Goal: Communication & Community: Answer question/provide support

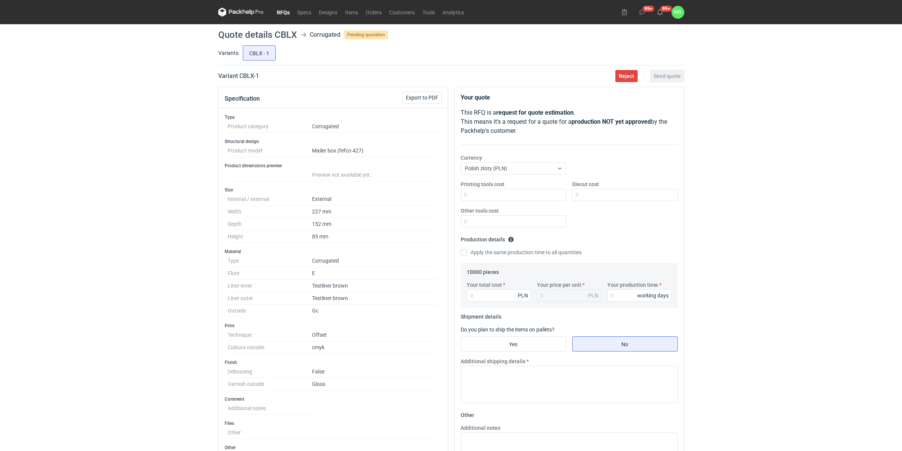
click at [285, 12] on link "RFQs" at bounding box center [283, 12] width 20 height 9
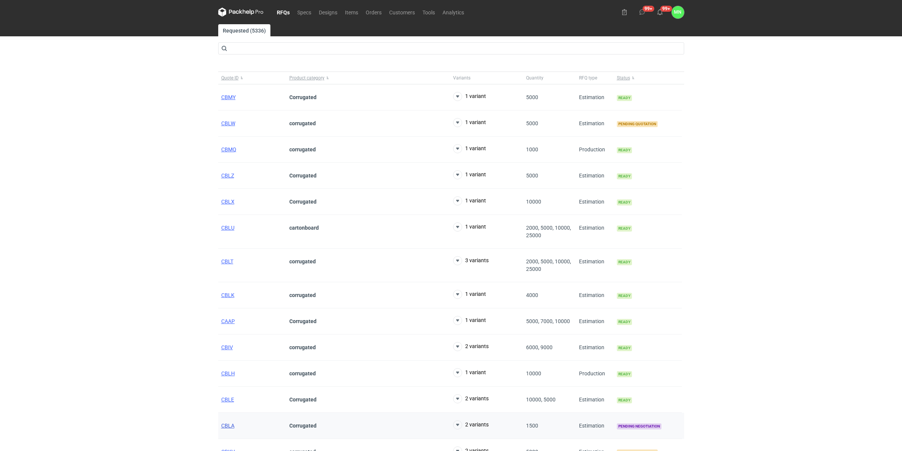
click at [225, 426] on span "CBLA" at bounding box center [227, 425] width 13 height 6
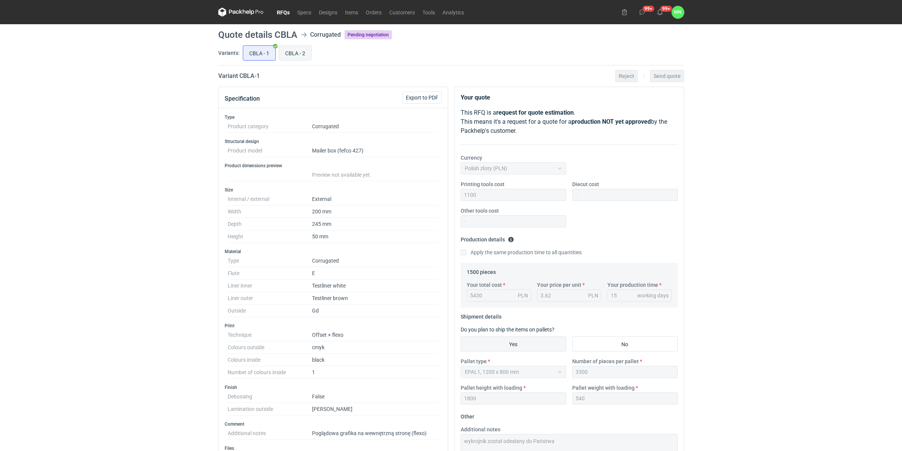
click at [294, 53] on input "CBLA - 2" at bounding box center [295, 53] width 32 height 14
radio input "true"
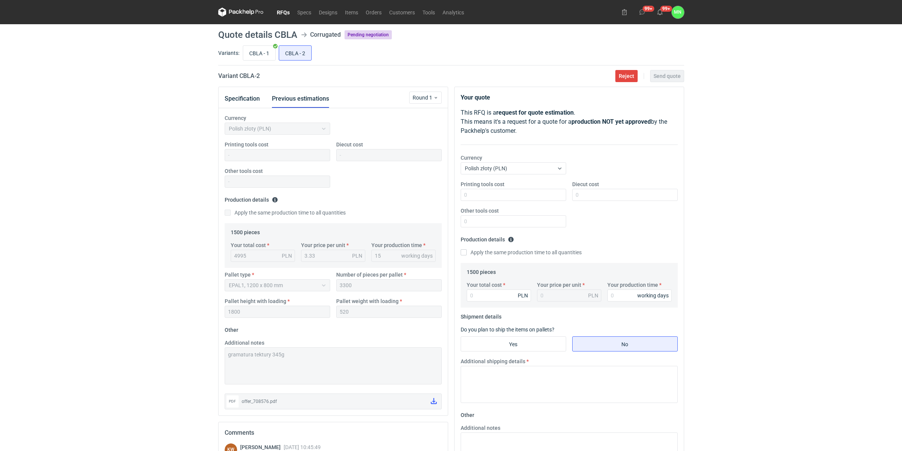
click at [158, 317] on div "RFQs Specs Designs Items Orders Customers Tools Analytics 99+ 99+ MN [PERSON_NA…" at bounding box center [451, 225] width 902 height 451
click at [501, 295] on input "Your total cost" at bounding box center [499, 295] width 64 height 12
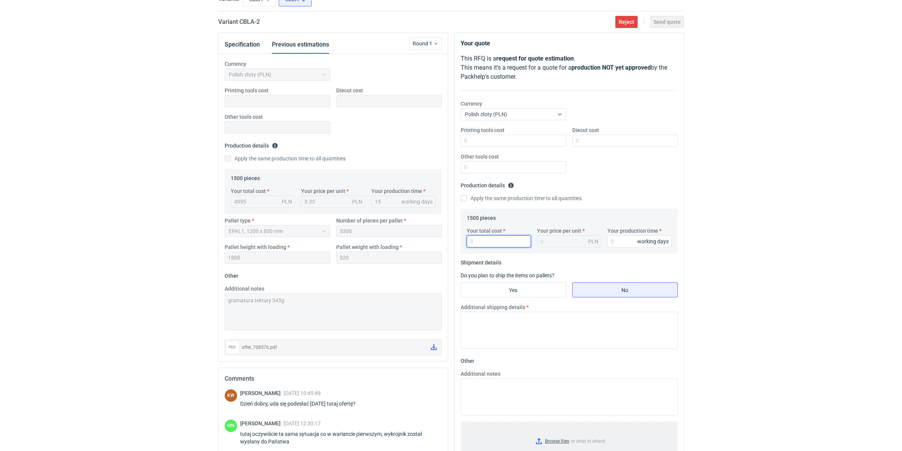
scroll to position [95, 0]
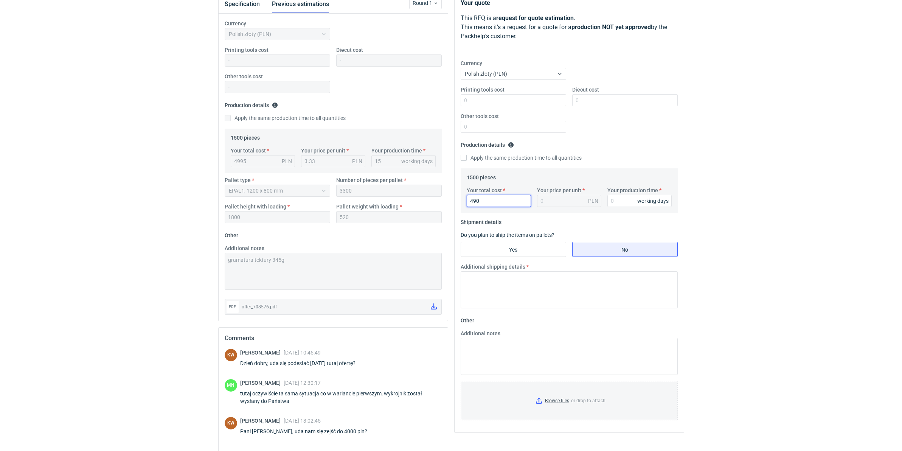
type input "4905"
type input "3.27"
type input "4905"
click at [636, 202] on input "Your production time" at bounding box center [639, 201] width 64 height 12
type input "15"
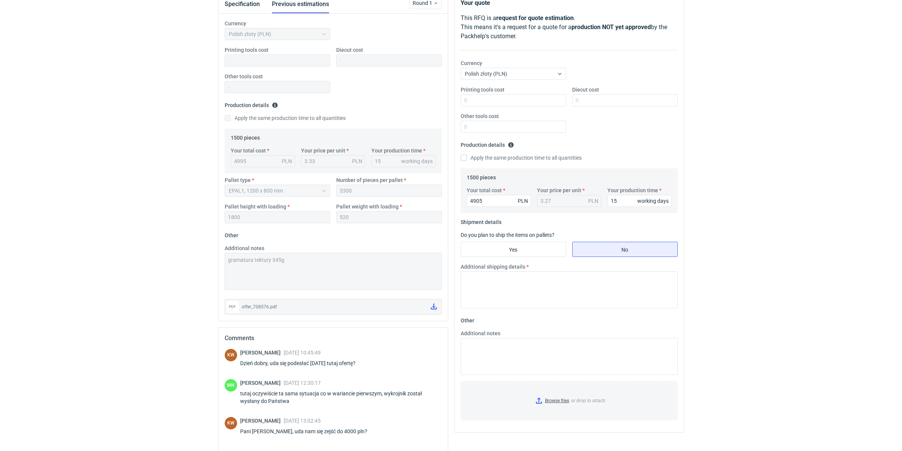
click at [537, 239] on fieldset "Shipment details Do you plan to ship the items on pallets? Yes No Additional sh…" at bounding box center [568, 265] width 217 height 98
click at [543, 250] on input "Yes" at bounding box center [513, 249] width 105 height 14
radio input "true"
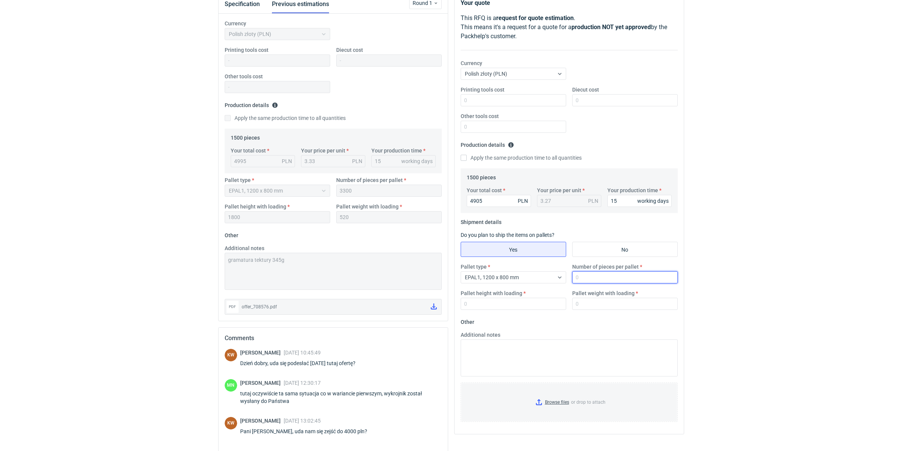
click at [596, 272] on input "Number of pieces per pallet" at bounding box center [624, 277] width 105 height 12
type input "3300"
click at [498, 305] on input "Pallet height with loading" at bounding box center [512, 304] width 105 height 12
type input "1800"
click at [586, 302] on input "Pallet weight with loading" at bounding box center [624, 304] width 105 height 12
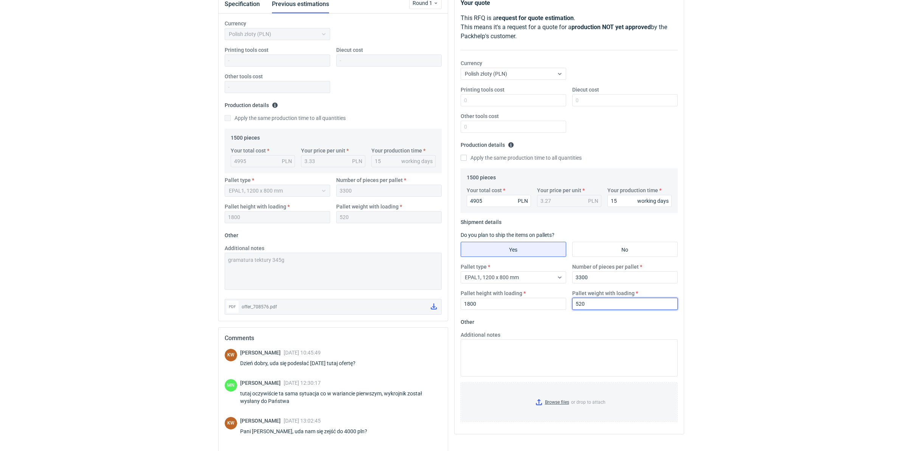
type input "520"
click at [217, 263] on div "Specification Previous estimations Round 1 Currency Polish złoty (PLN) Printing…" at bounding box center [333, 250] width 236 height 516
click at [574, 369] on textarea "Additional notes" at bounding box center [568, 357] width 217 height 37
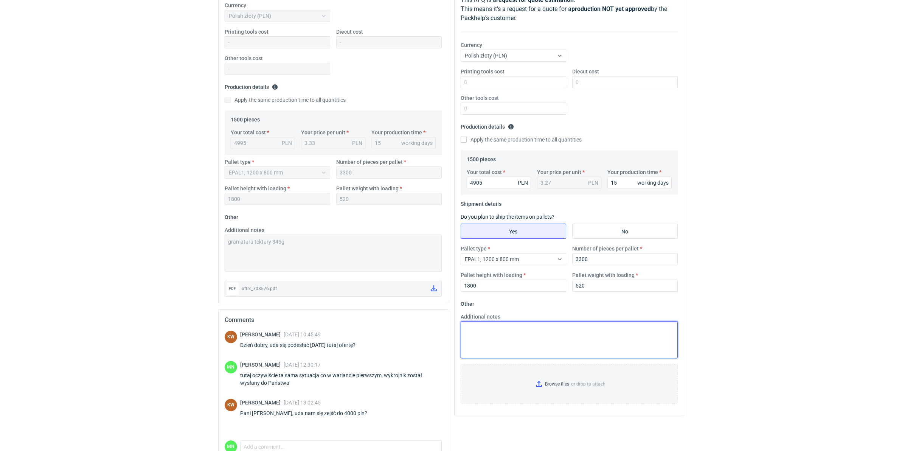
scroll to position [153, 0]
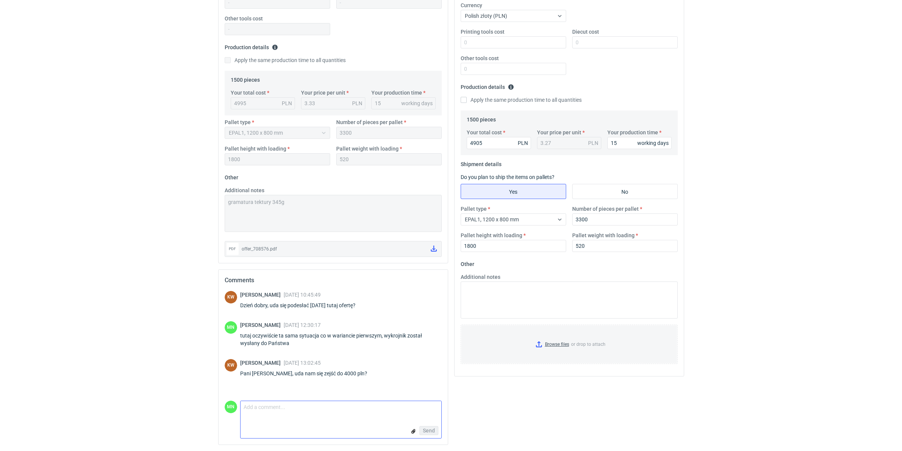
click at [284, 413] on textarea "Comment message" at bounding box center [340, 409] width 201 height 16
click at [321, 406] on textarea "[PERSON_NAME], niestety to jest maxco mogę zrobić" at bounding box center [340, 409] width 201 height 16
type textarea "[PERSON_NAME], niestety to jest max co mogę zrobić"
click at [563, 343] on input "Browse files or drop to attach" at bounding box center [569, 344] width 216 height 38
click at [425, 430] on span "Send" at bounding box center [429, 430] width 12 height 5
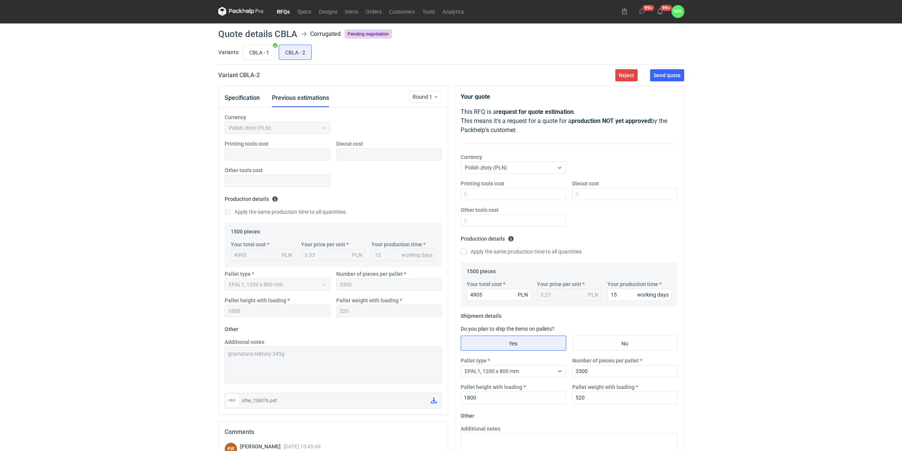
scroll to position [0, 0]
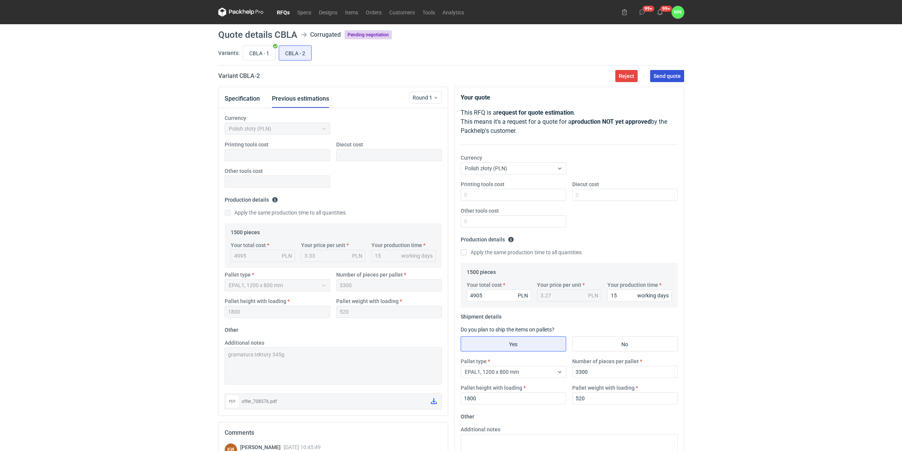
click at [673, 74] on span "Send quote" at bounding box center [666, 75] width 27 height 5
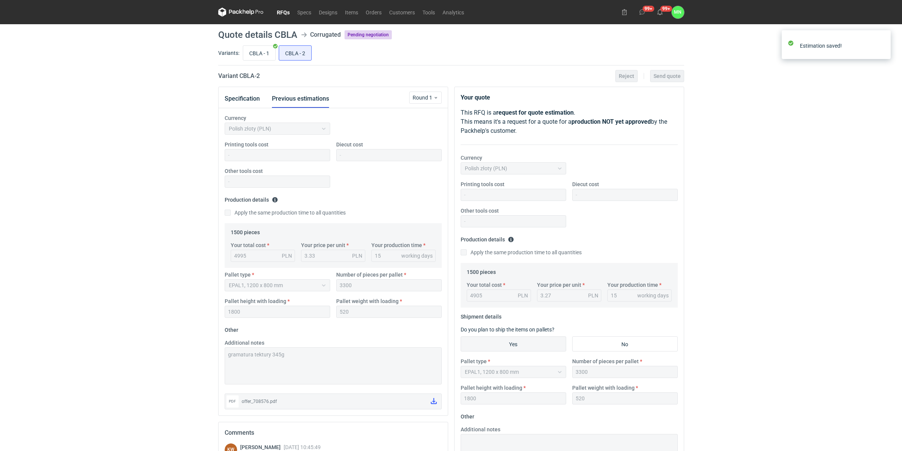
click at [282, 16] on link "RFQs" at bounding box center [283, 12] width 20 height 9
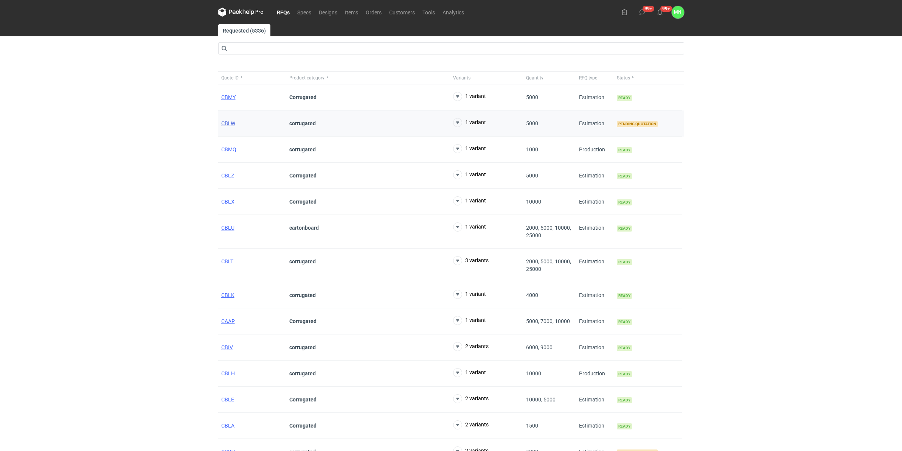
click at [222, 123] on span "CBLW" at bounding box center [228, 123] width 14 height 6
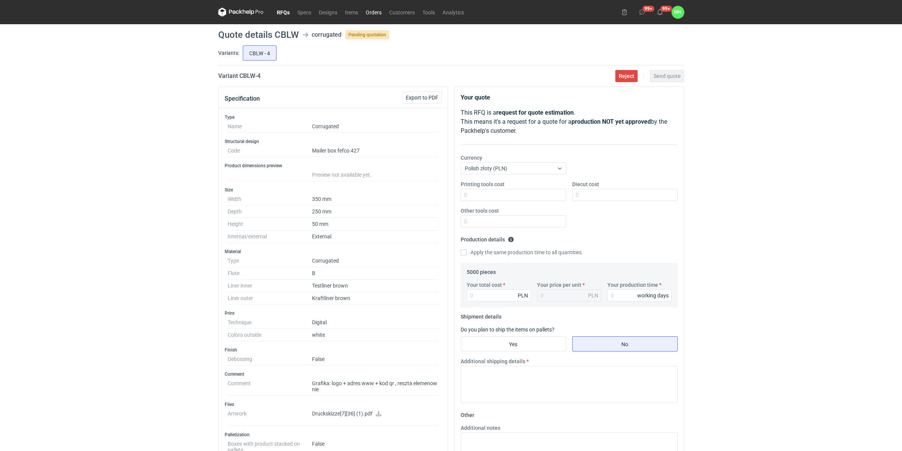
click at [377, 8] on link "Orders" at bounding box center [373, 12] width 23 height 9
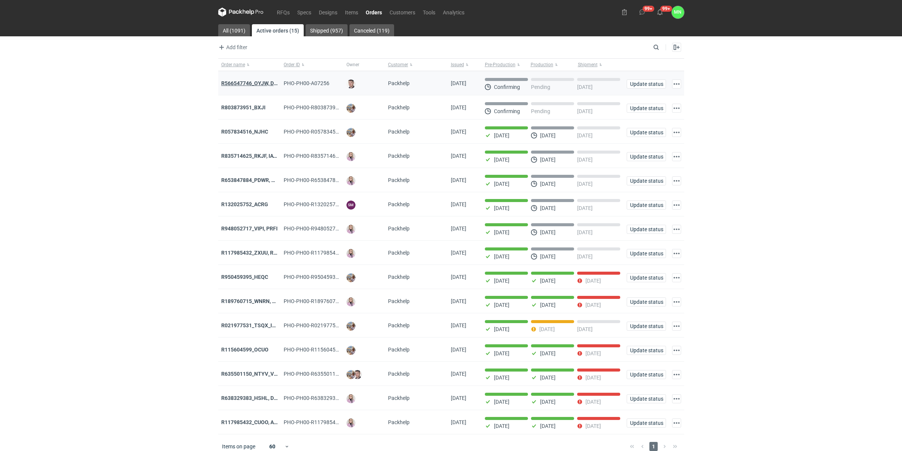
click at [252, 82] on strong "R566547746_OYJW, DJBN, [PERSON_NAME], [PERSON_NAME], OYBW, UUIL" at bounding box center [311, 83] width 180 height 6
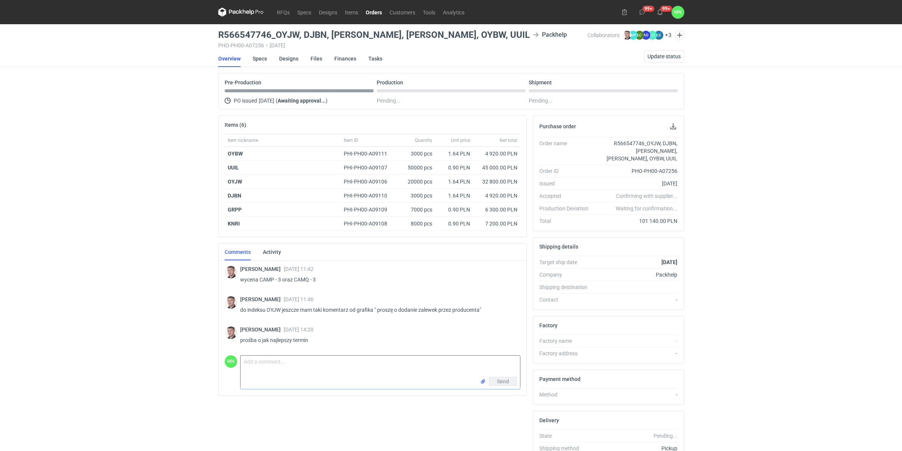
click at [273, 369] on textarea "Comment message" at bounding box center [379, 365] width 279 height 21
type textarea "P"
paste textarea "KT 732_12322_K_V2"
click at [512, 364] on textarea "Dzień dobry [PERSON_NAME], w załączniku przesyłam grafikę i konstrukcję. Proszę…" at bounding box center [379, 365] width 279 height 21
paste textarea "KT 732_15591_G_V1_WEW"
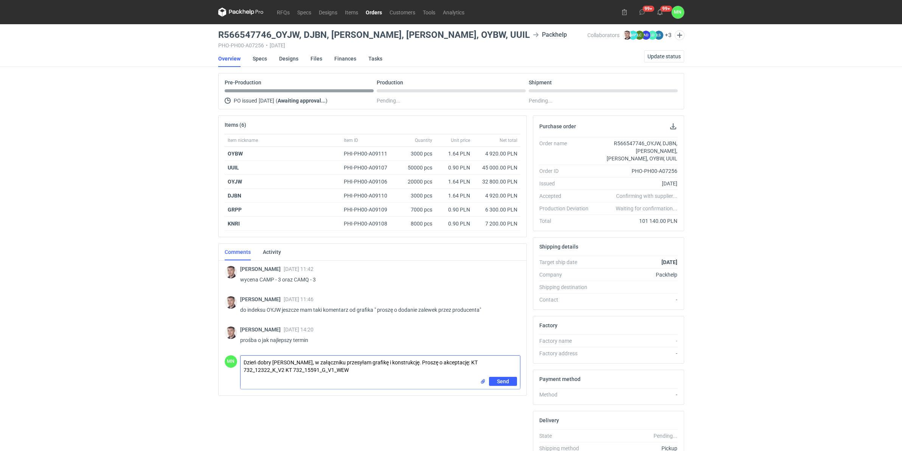
click at [327, 376] on textarea "Dzień dobry [PERSON_NAME], w załączniku przesyłam grafikę i konstrukcję. Proszę…" at bounding box center [379, 365] width 279 height 21
paste textarea "Grafika nałozona, dostosowana pod druk offset (wokół białych elementów na czerw…"
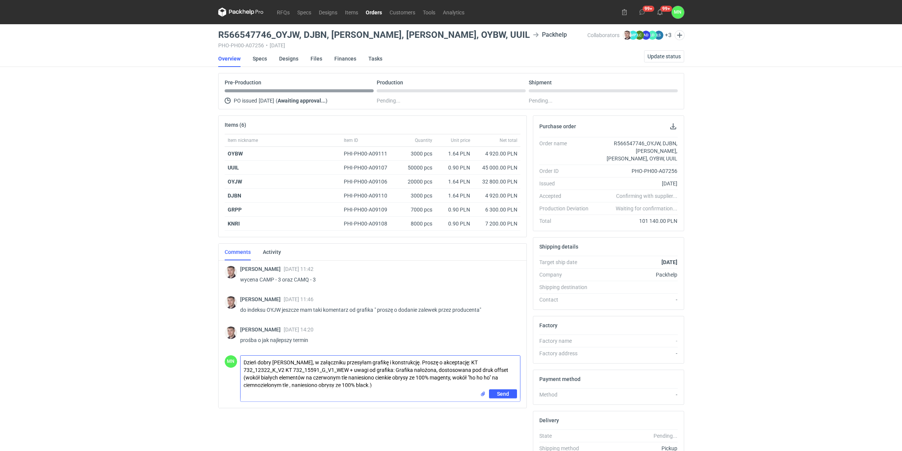
click at [411, 360] on textarea "Dzień dobry [PERSON_NAME], w załączniku przesyłam grafikę i konstrukcję. Proszę…" at bounding box center [379, 372] width 279 height 34
click at [416, 361] on textarea "Dzień dobry [PERSON_NAME], w załączniku przesyłam grafikę i konstrukcję. Proszę…" at bounding box center [379, 372] width 279 height 34
click at [241, 374] on textarea "Dzień dobry [PERSON_NAME], w załączniku przesyłam grafikę i konstrukcję. Proszę…" at bounding box center [379, 372] width 279 height 34
click at [241, 371] on textarea "Dzień dobry [PERSON_NAME], w załączniku przesyłam grafikę i konstrukcję. Proszę…" at bounding box center [379, 372] width 279 height 34
paste textarea "OYBW"
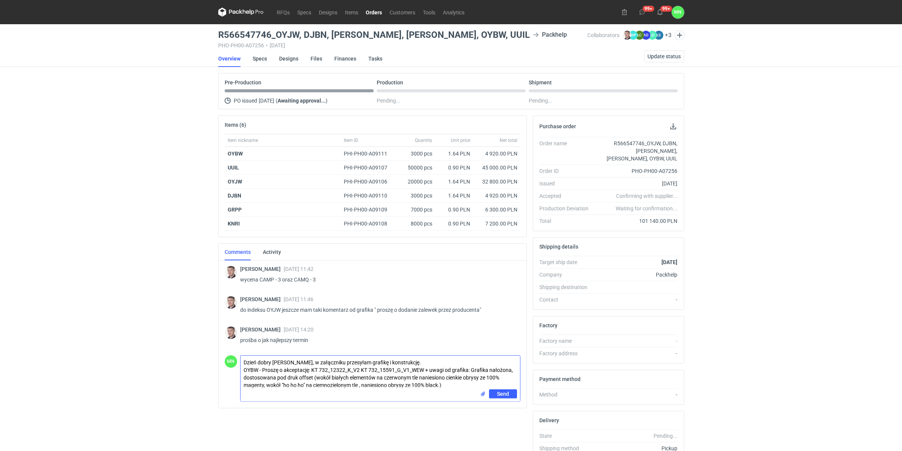
type textarea "Dzień dobry [PERSON_NAME], w załączniku przesyłam grafikę i konstrukcję. OYBW -…"
click at [481, 394] on input "file" at bounding box center [483, 394] width 6 height 8
click at [499, 409] on span "Send" at bounding box center [503, 410] width 12 height 5
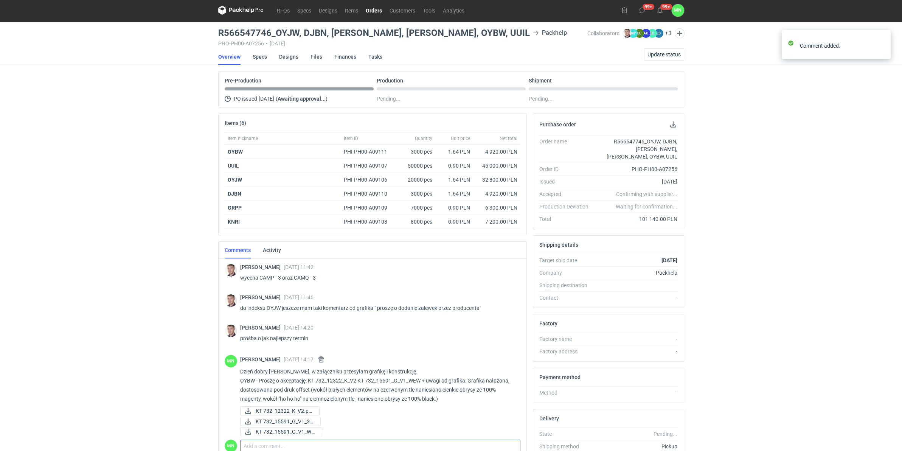
scroll to position [5, 0]
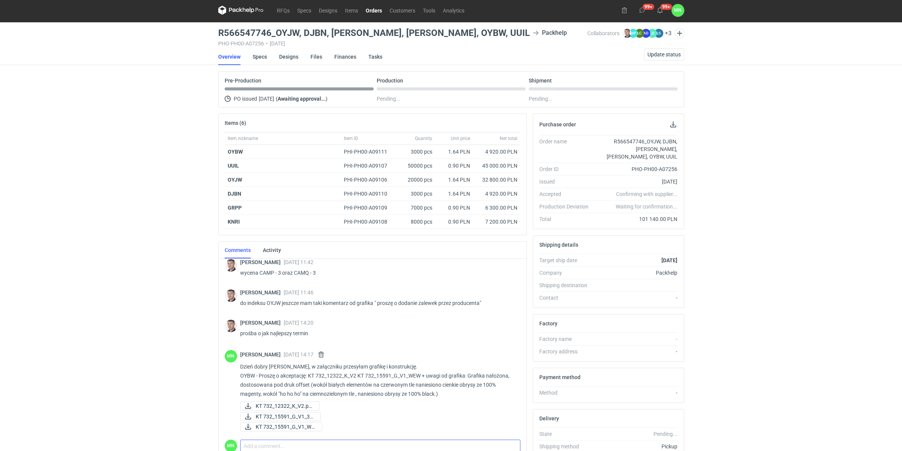
click at [244, 445] on textarea "Comment message" at bounding box center [379, 450] width 279 height 21
paste textarea "DJBN F"
click at [267, 447] on textarea "DJBN" at bounding box center [379, 450] width 279 height 21
paste textarea "KT 732_15590_G_V1_WEW"
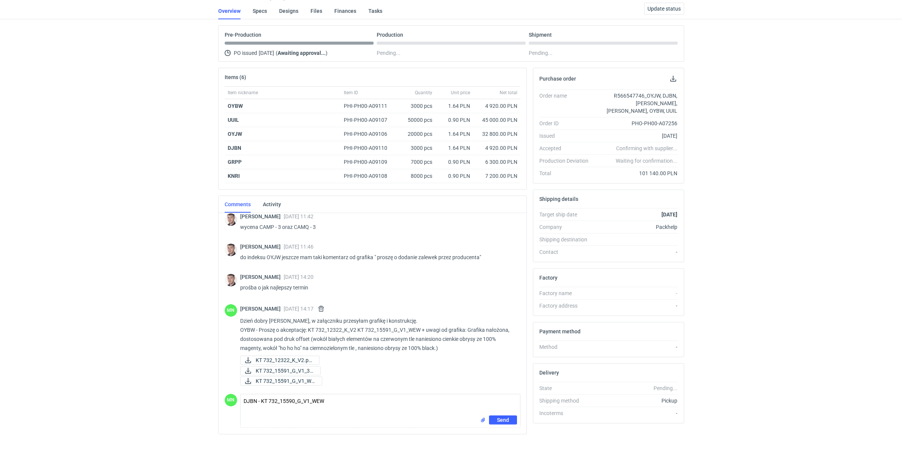
scroll to position [49, 0]
click at [333, 400] on textarea "DJBN - KT 732_15590_G_V1_WEW" at bounding box center [379, 402] width 279 height 21
click at [337, 399] on textarea "DJBN - KT 732_15590_G_V1_WEW" at bounding box center [379, 402] width 279 height 21
paste textarea "KT 732_12322_K_V2"
click at [326, 401] on textarea "DJBN - KT 732_15590_G_V1_WEW KT 732_12322_K_V2" at bounding box center [379, 402] width 279 height 21
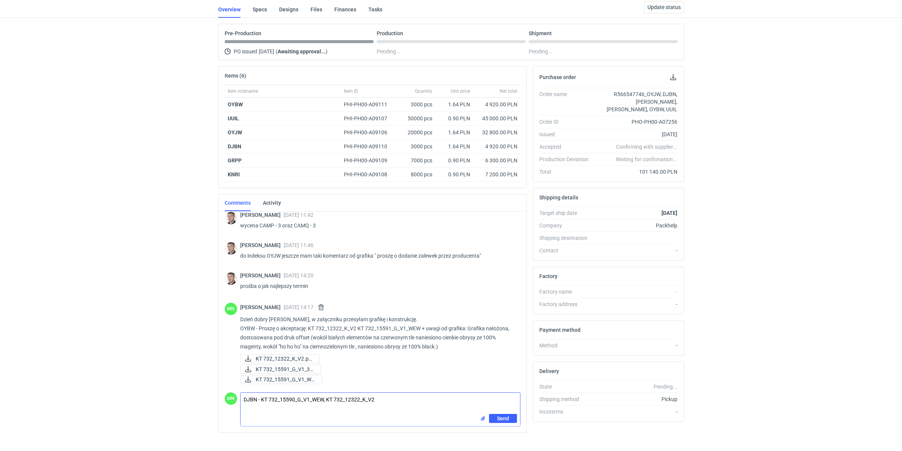
click at [392, 400] on textarea "DJBN - KT 732_15590_G_V1_WEW, KT 732_12322_K_V2" at bounding box center [379, 402] width 279 height 21
click at [447, 405] on textarea "DJBN - KT 732_15590_G_V1_WEW, KT 732_12322_K_V2 + uwagi od grafika:" at bounding box center [379, 402] width 279 height 21
paste textarea "rafika nałożona, naniesiono cienkie (100% czarne) obrysy 0,05mm wokół białych o…"
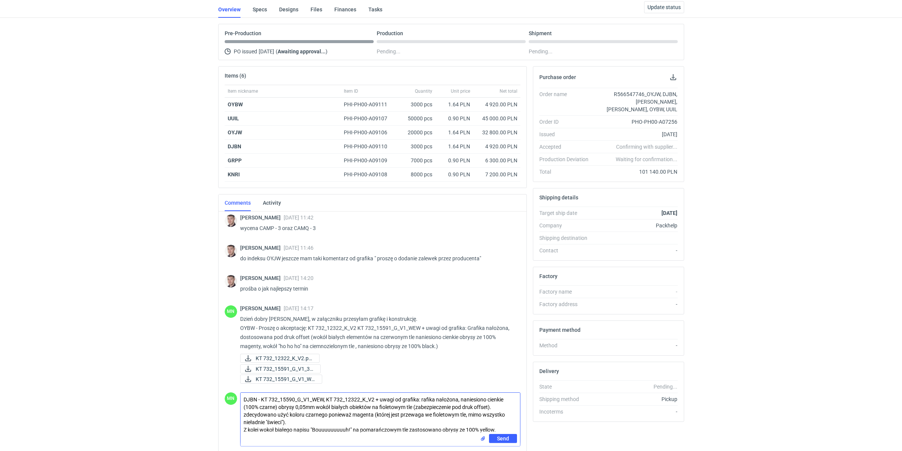
type textarea "DJBN - KT 732_15590_G_V1_WEW, KT 732_12322_K_V2 + uwagi od grafika: rafika nało…"
click at [481, 437] on input "file" at bounding box center [483, 438] width 6 height 8
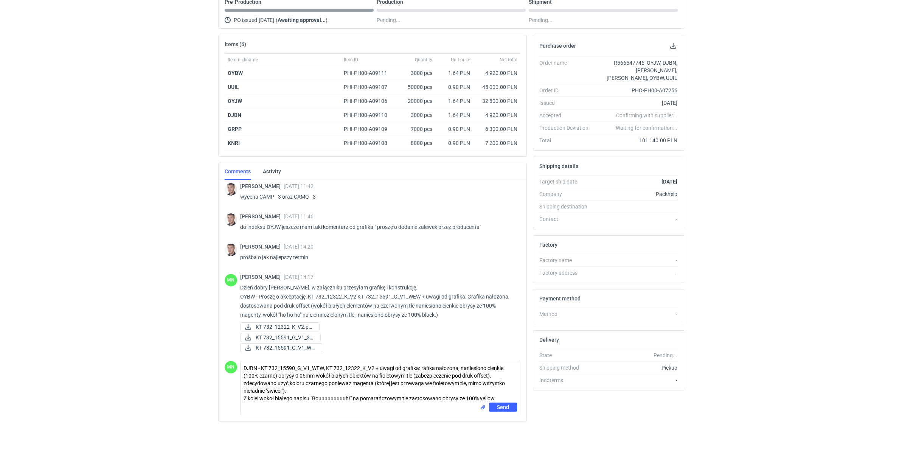
scroll to position [82, 0]
click at [497, 420] on span "Send" at bounding box center [503, 422] width 12 height 5
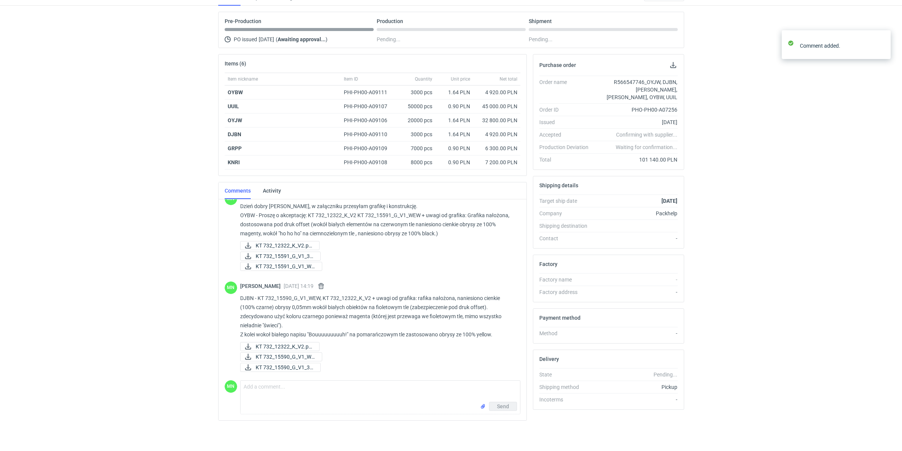
scroll to position [100, 0]
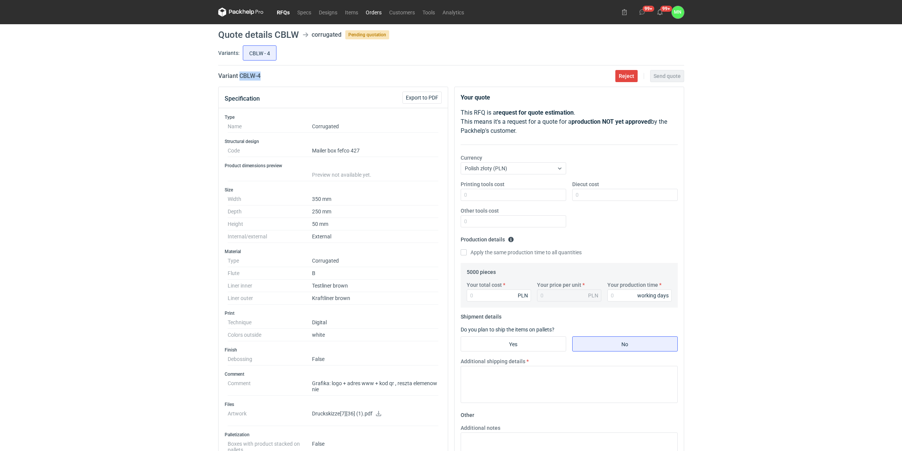
click at [369, 14] on link "Orders" at bounding box center [373, 12] width 23 height 9
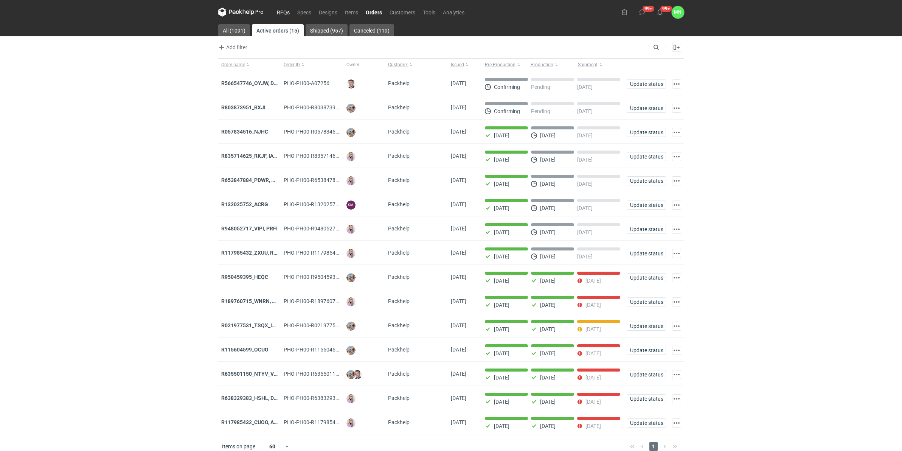
click at [282, 12] on link "RFQs" at bounding box center [283, 12] width 20 height 9
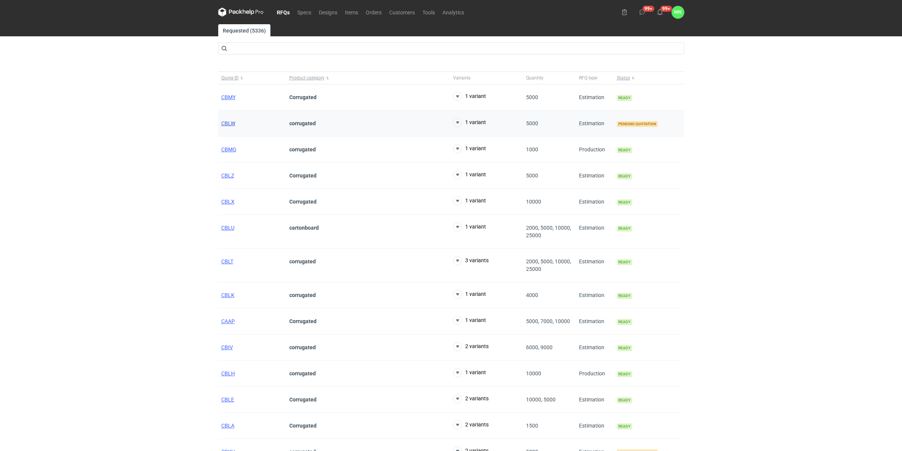
click at [227, 121] on span "CBLW" at bounding box center [228, 123] width 14 height 6
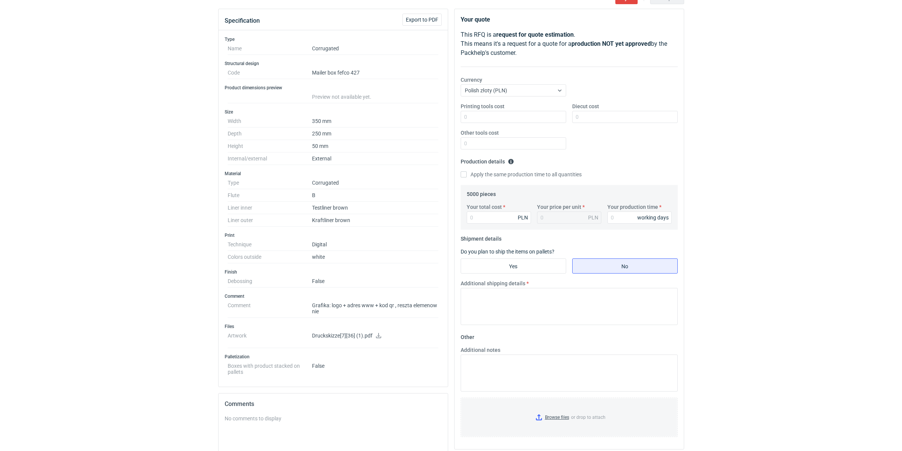
scroll to position [142, 0]
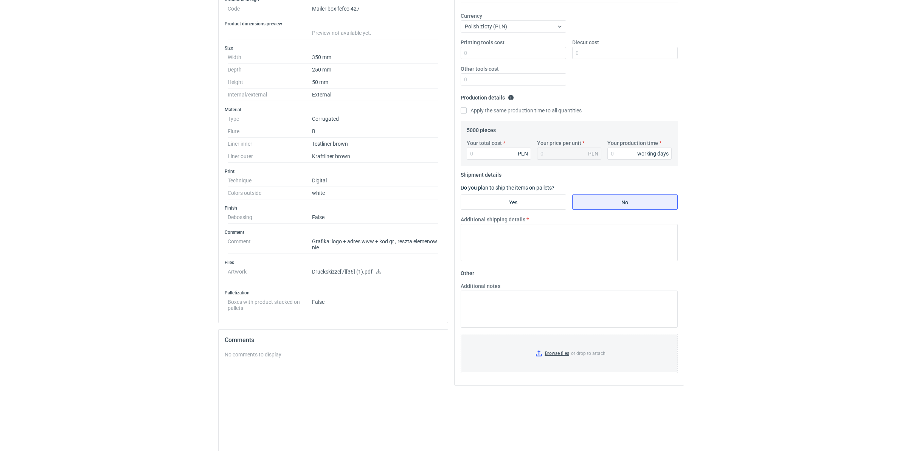
click at [375, 272] on icon at bounding box center [378, 271] width 6 height 5
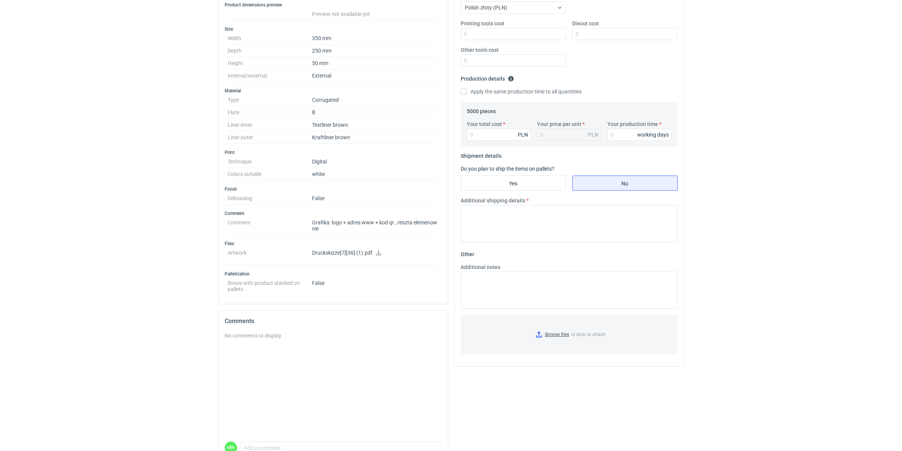
scroll to position [203, 0]
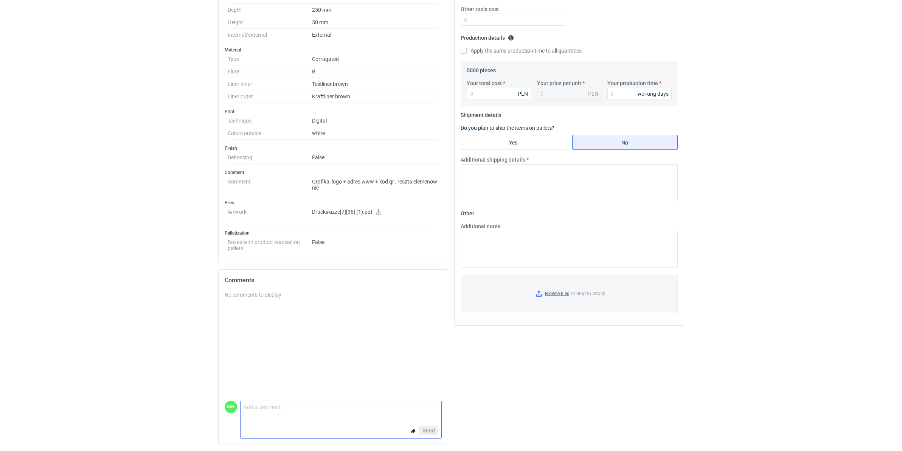
click at [293, 410] on textarea "Comment message" at bounding box center [340, 409] width 201 height 16
type textarea "ze względu na ilość proponuję zadruk we flexo, niestety nie wykonamy takiej ilo…"
click at [429, 433] on button "Send" at bounding box center [428, 430] width 19 height 9
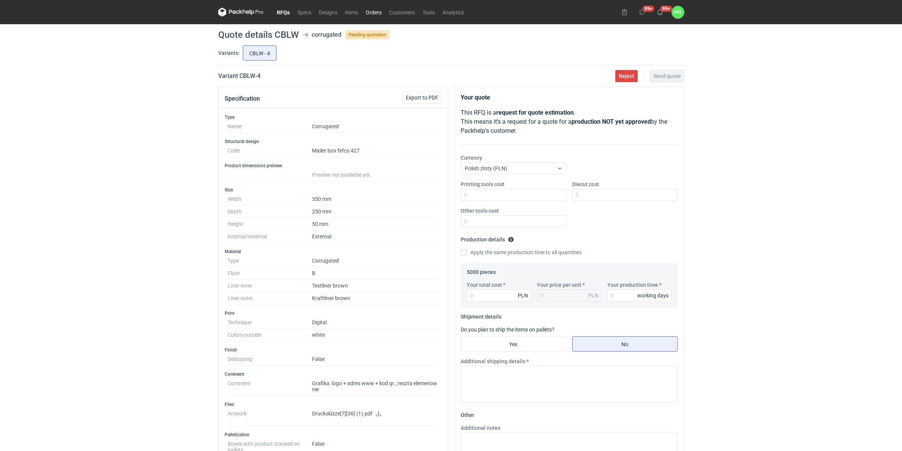
click at [377, 14] on link "Orders" at bounding box center [373, 12] width 23 height 9
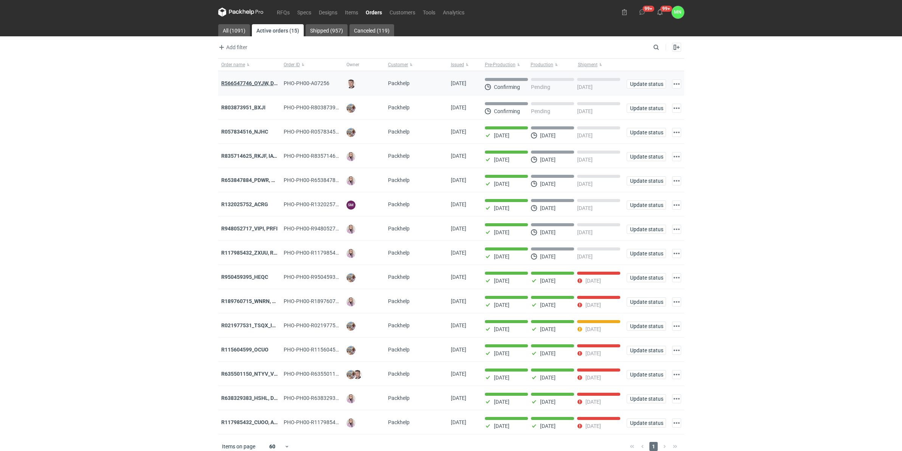
click at [251, 82] on strong "R566547746_OYJW, DJBN, [PERSON_NAME], [PERSON_NAME], OYBW, UUIL" at bounding box center [311, 83] width 180 height 6
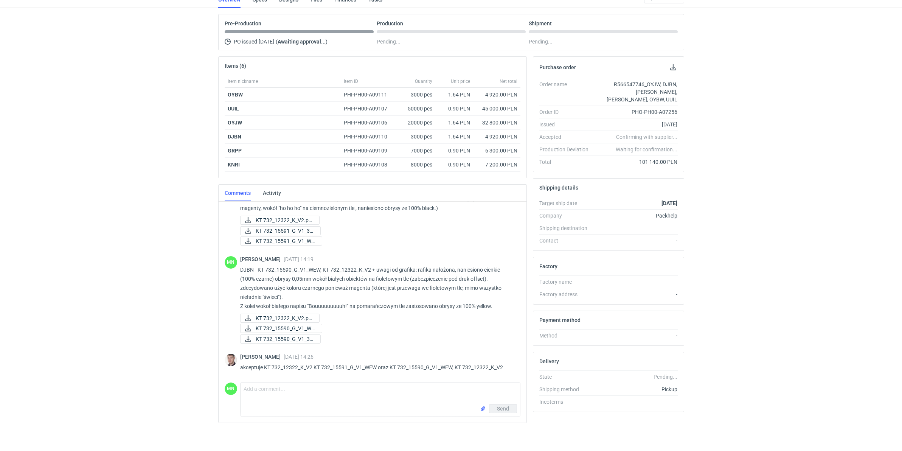
scroll to position [62, 0]
click at [301, 388] on textarea "Comment message" at bounding box center [379, 390] width 279 height 21
click at [246, 401] on textarea "Comment message" at bounding box center [379, 390] width 279 height 21
paste textarea "R566547746_OYJW"
drag, startPoint x: 275, startPoint y: 388, endPoint x: 156, endPoint y: 361, distance: 122.1
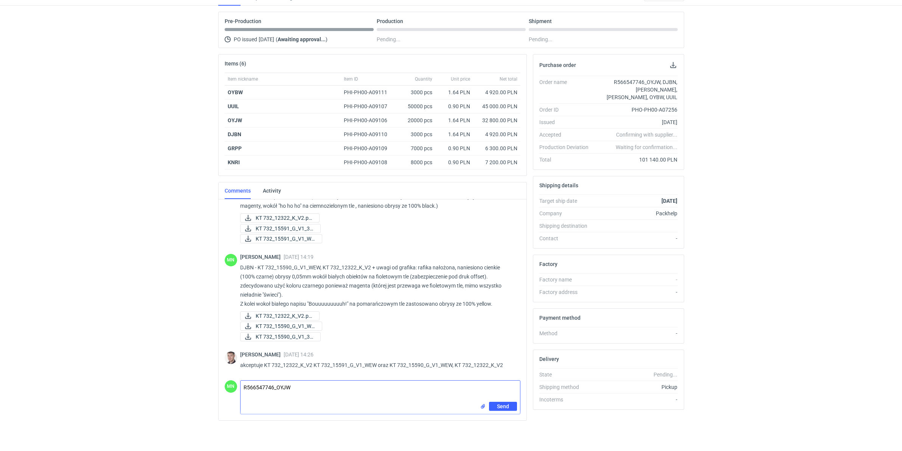
click at [176, 372] on div "RFQs Specs Designs Items Orders Customers Tools Analytics 99+ 99+ MN Małgorzata…" at bounding box center [451, 164] width 902 height 451
click at [284, 388] on textarea "OYJW" at bounding box center [379, 390] width 279 height 21
click at [271, 390] on textarea "OYJW :" at bounding box center [379, 390] width 279 height 21
paste textarea "KT 732_15589_G_V1"
click at [481, 407] on input "file" at bounding box center [483, 406] width 6 height 8
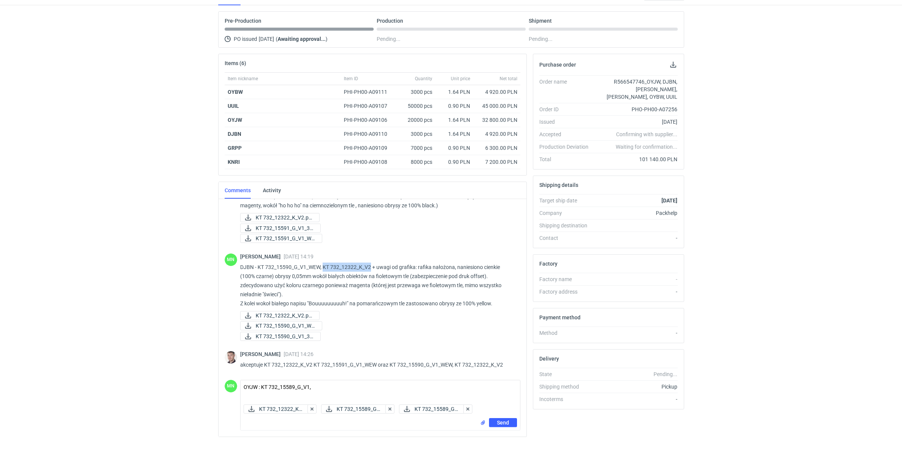
drag, startPoint x: 370, startPoint y: 265, endPoint x: 322, endPoint y: 264, distance: 47.3
click at [322, 264] on p "DJBN - KT 732_15590_G_V1_WEW, KT 732_12322_K_V2 + uwagi od grafika: rafika nało…" at bounding box center [377, 284] width 274 height 45
copy p "KT 732_12322_K_V2"
click at [319, 388] on textarea "OYJW : KT 732_15589_G_V1," at bounding box center [379, 390] width 279 height 21
paste textarea "KT 732_12322_K_V2"
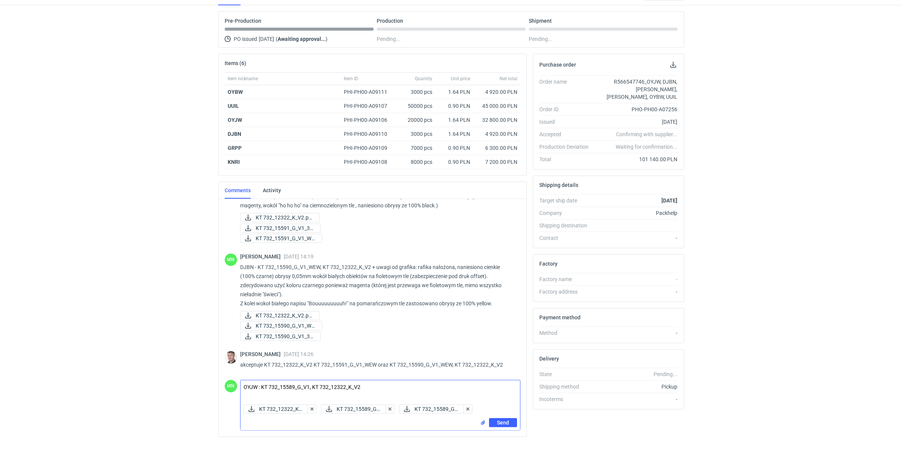
type textarea "OYJW : KT 732_15589_G_V1, KT 732_12322_K_V2"
click at [507, 423] on span "Send" at bounding box center [503, 422] width 12 height 5
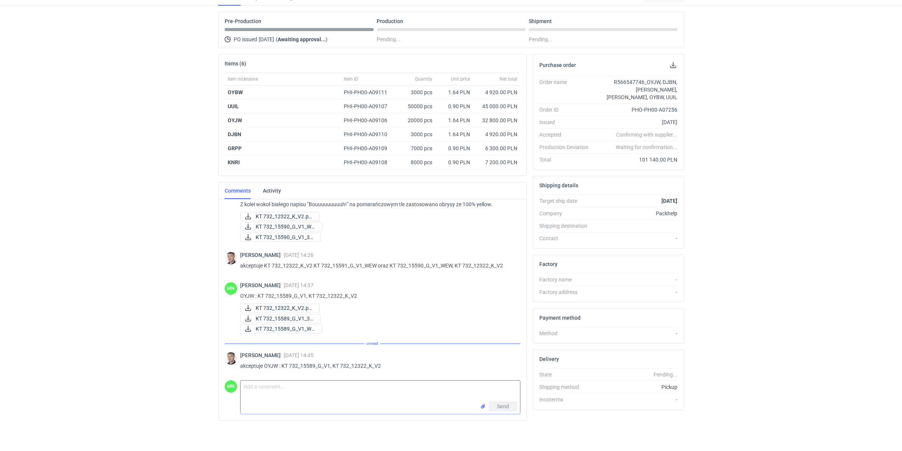
scroll to position [222, 0]
